Goal: Information Seeking & Learning: Learn about a topic

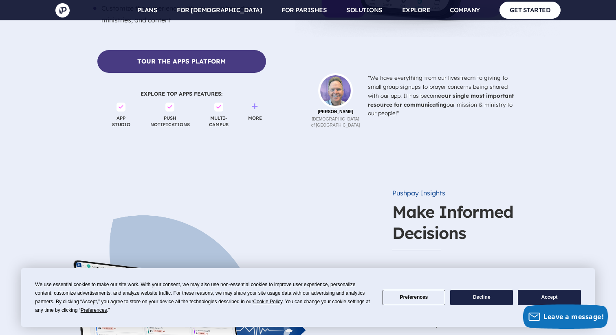
scroll to position [1588, 0]
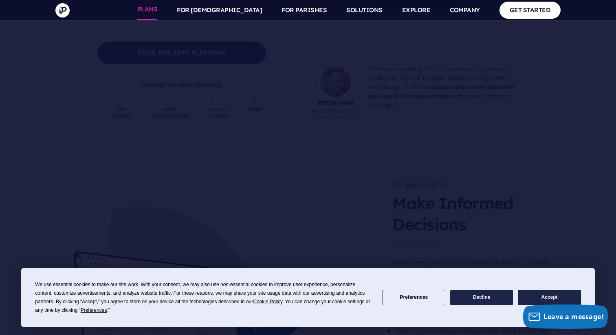
click at [158, 10] on link "PLANS" at bounding box center [147, 10] width 20 height 20
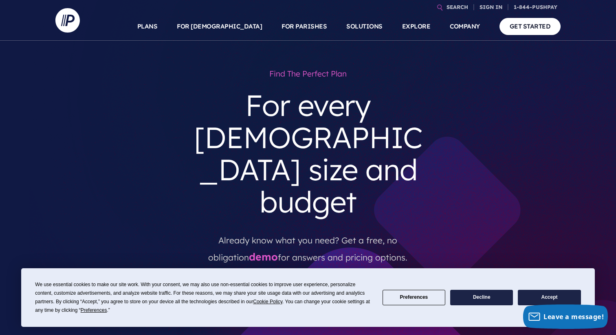
click at [435, 299] on button "Preferences" at bounding box center [414, 298] width 63 height 16
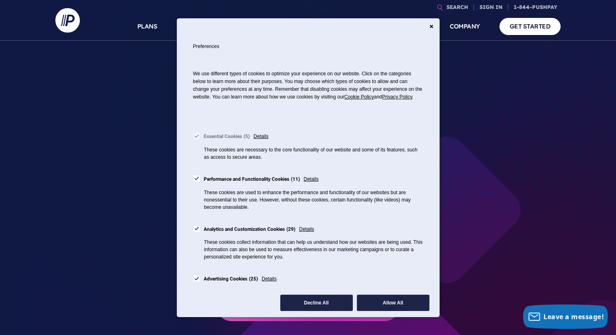
click at [341, 307] on button "Decline All" at bounding box center [316, 303] width 73 height 16
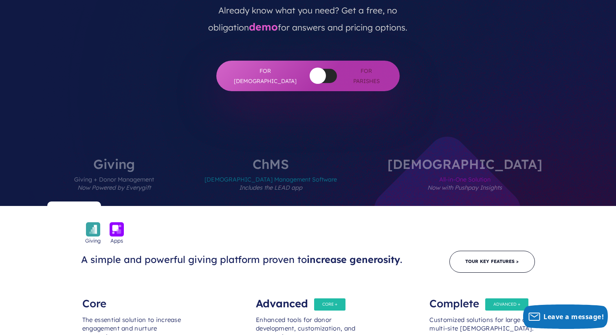
scroll to position [217, 0]
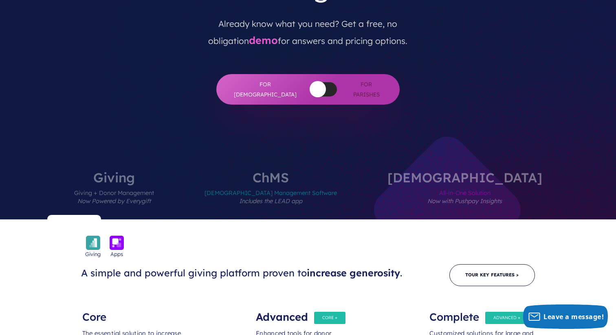
click at [319, 184] on span "[DEMOGRAPHIC_DATA] Management Software Includes the LEAD app" at bounding box center [271, 201] width 132 height 35
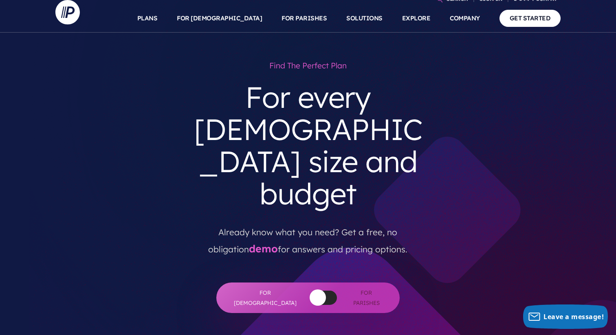
scroll to position [0, 0]
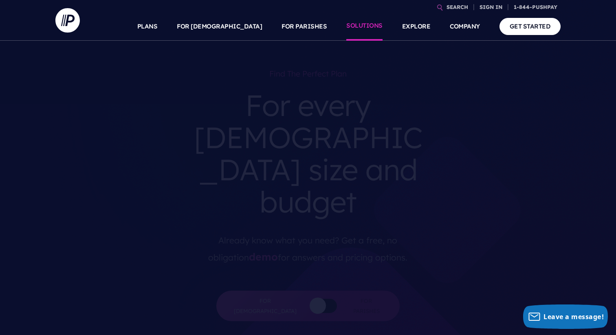
click at [362, 24] on link "SOLUTIONS" at bounding box center [364, 26] width 36 height 29
